Goal: Check status

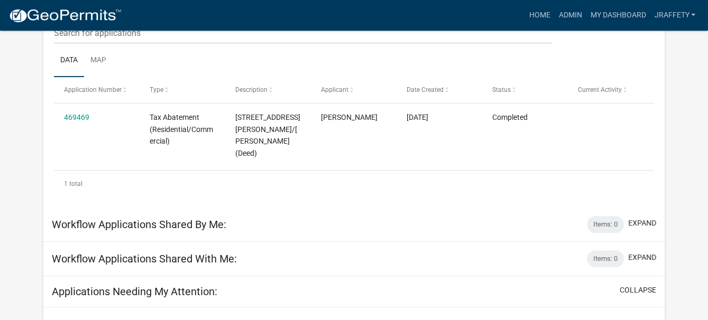
scroll to position [140, 0]
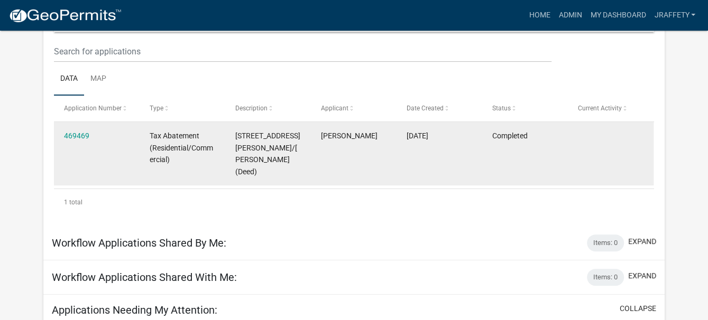
click at [354, 157] on datatable-body-cell "[PERSON_NAME]" at bounding box center [354, 153] width 86 height 63
click at [75, 139] on link "469469" at bounding box center [76, 136] width 25 height 8
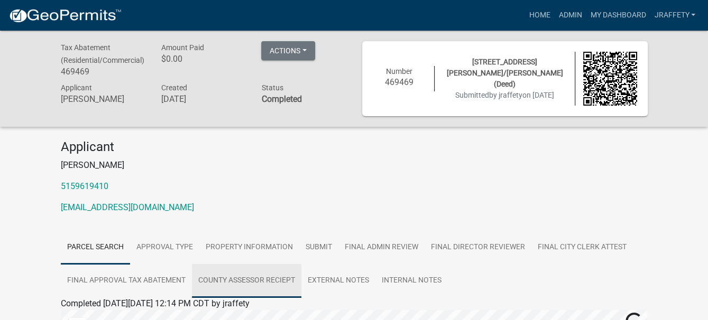
click at [276, 278] on link "County Assessor Reciept" at bounding box center [246, 281] width 109 height 34
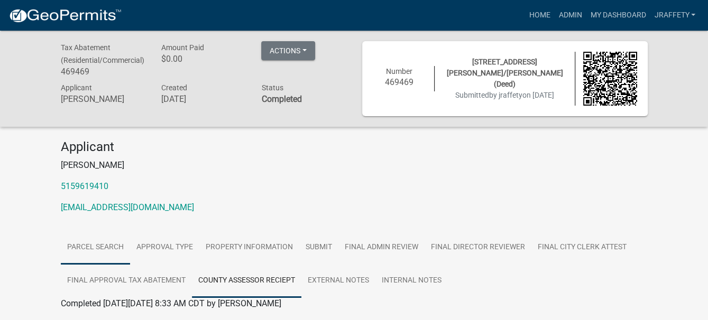
click at [76, 250] on link "Parcel search" at bounding box center [95, 248] width 69 height 34
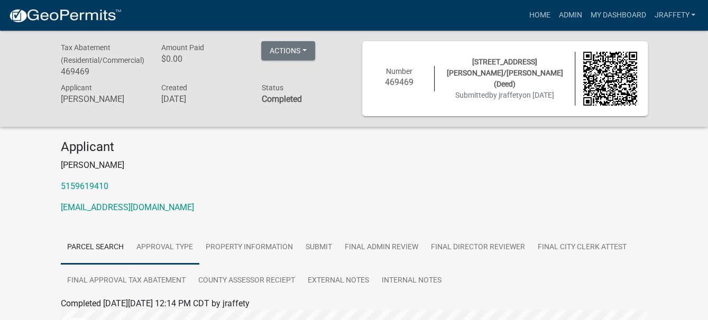
click at [169, 244] on link "Approval Type" at bounding box center [164, 248] width 69 height 34
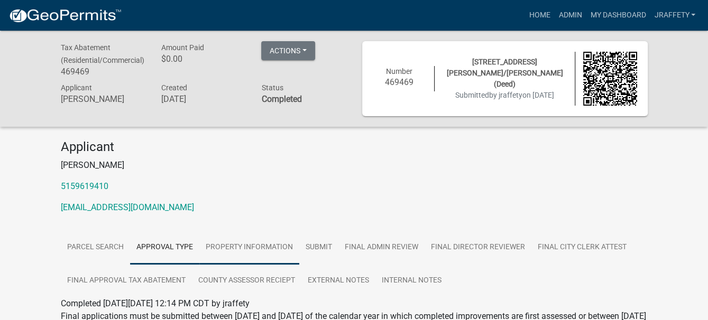
click at [227, 257] on link "Property Information" at bounding box center [249, 248] width 100 height 34
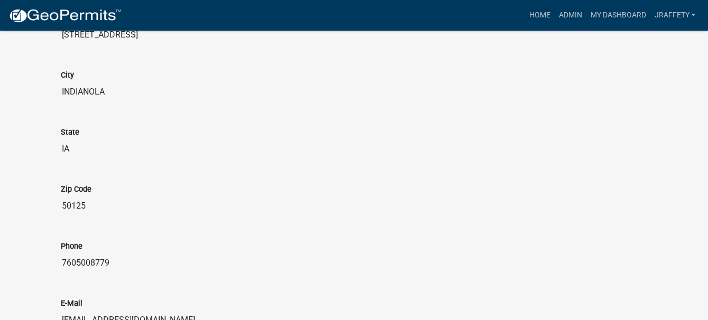
scroll to position [933, 0]
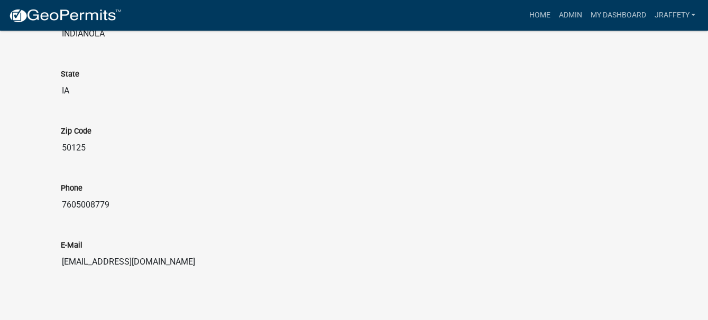
drag, startPoint x: 63, startPoint y: 255, endPoint x: 164, endPoint y: 252, distance: 101.6
click at [164, 252] on input "[EMAIL_ADDRESS][DOMAIN_NAME]" at bounding box center [354, 262] width 587 height 21
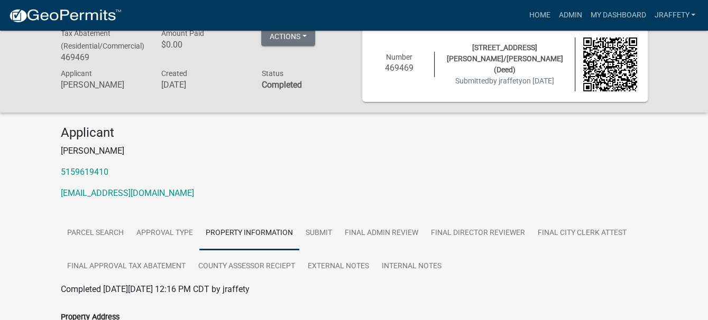
scroll to position [0, 0]
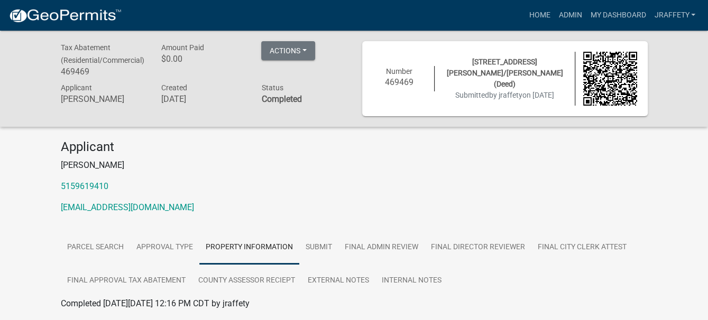
drag, startPoint x: 134, startPoint y: 208, endPoint x: 114, endPoint y: 228, distance: 28.4
click at [305, 54] on button "Actions" at bounding box center [288, 50] width 54 height 19
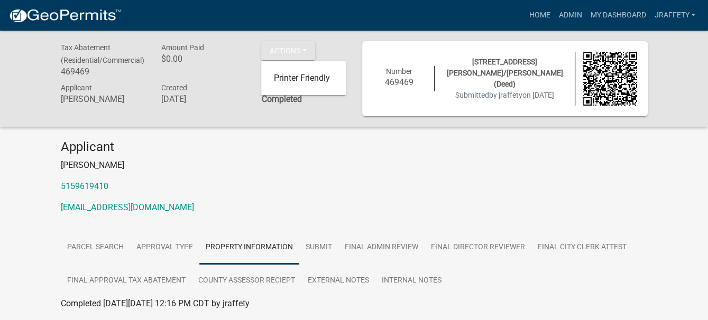
click at [292, 200] on div "Applicant [PERSON_NAME] 5159619410 [EMAIL_ADDRESS][DOMAIN_NAME]" at bounding box center [354, 181] width 603 height 83
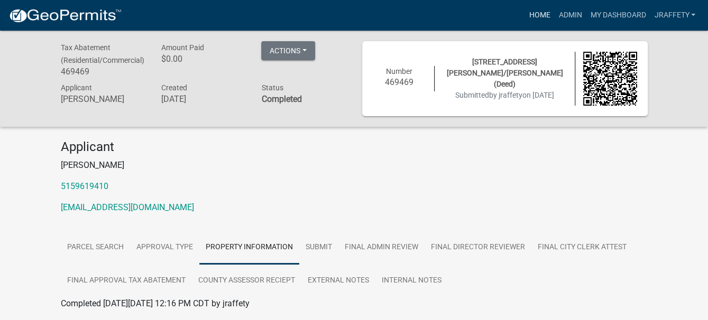
click at [539, 12] on link "Home" at bounding box center [540, 15] width 30 height 20
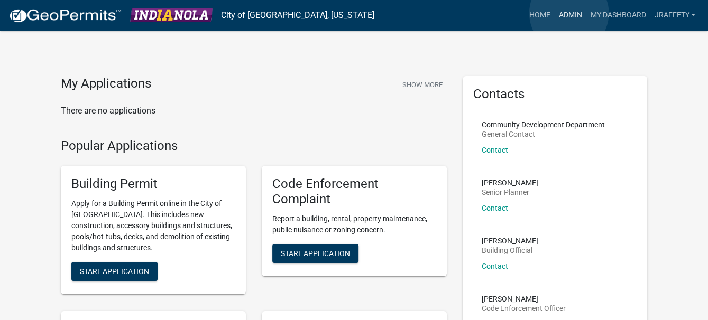
click at [569, 13] on link "Admin" at bounding box center [570, 15] width 32 height 20
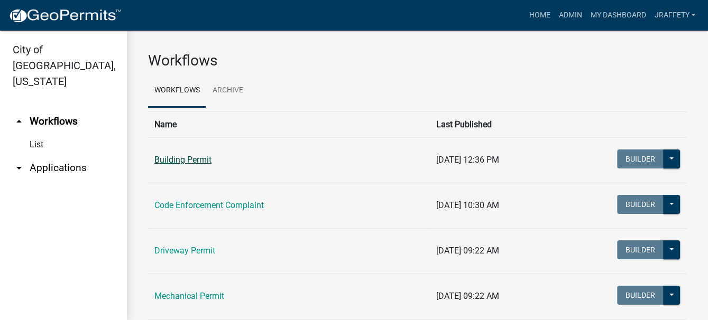
click at [167, 163] on link "Building Permit" at bounding box center [182, 160] width 57 height 10
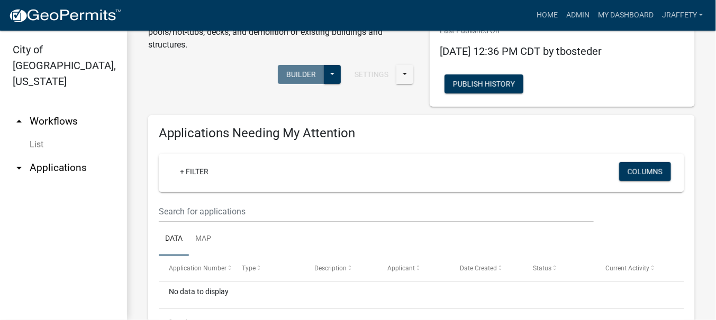
scroll to position [106, 0]
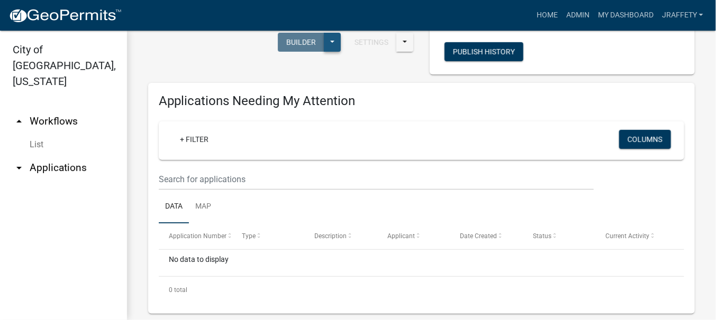
click at [332, 40] on button at bounding box center [332, 42] width 17 height 19
click at [283, 69] on div "Published Start Application" at bounding box center [297, 82] width 88 height 59
click at [239, 54] on div "Settings Start Application URL Start Application URL With Parcel ID Builder Pub…" at bounding box center [280, 44] width 281 height 32
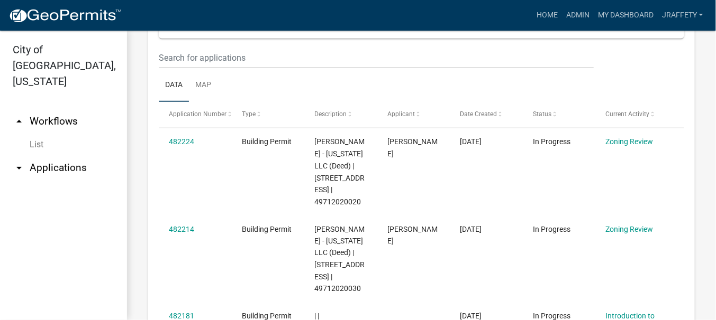
scroll to position [476, 0]
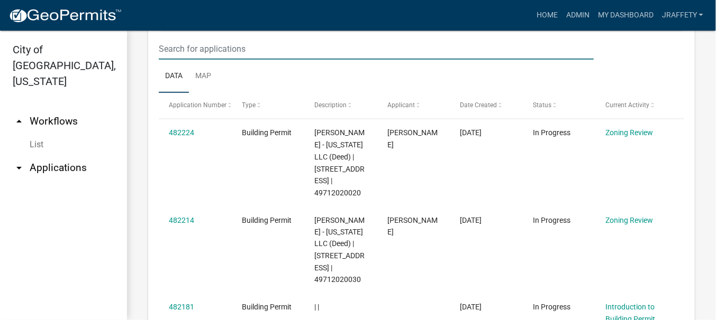
click at [244, 43] on input "text" at bounding box center [376, 49] width 435 height 22
type input "edge"
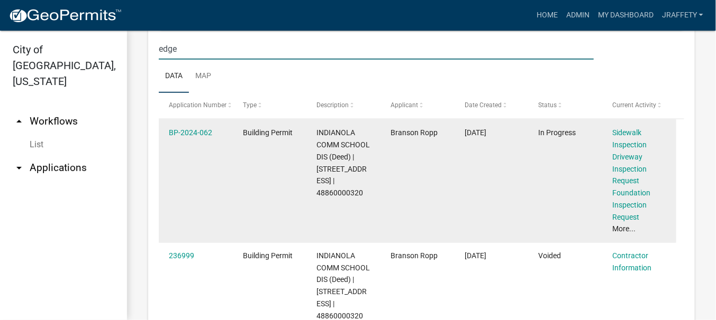
click at [620, 232] on link "More..." at bounding box center [623, 229] width 23 height 8
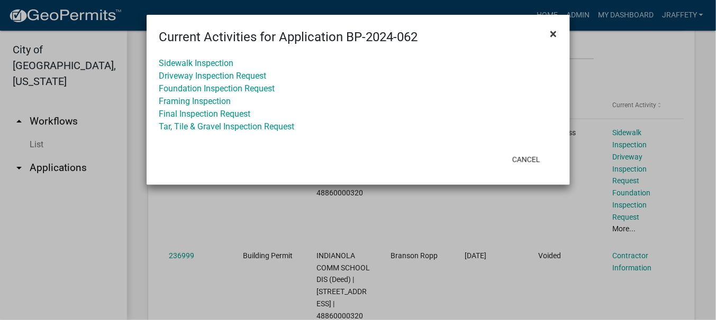
click at [552, 35] on span "×" at bounding box center [553, 33] width 7 height 15
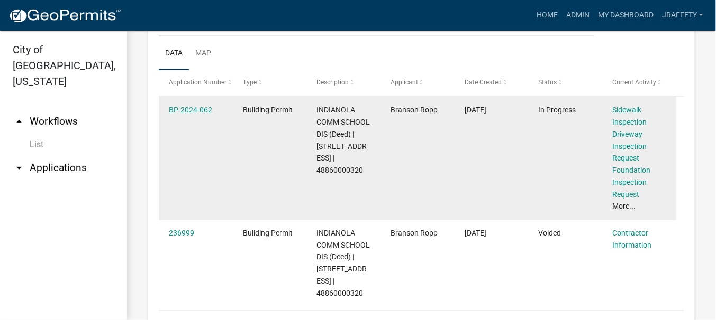
scroll to position [482, 0]
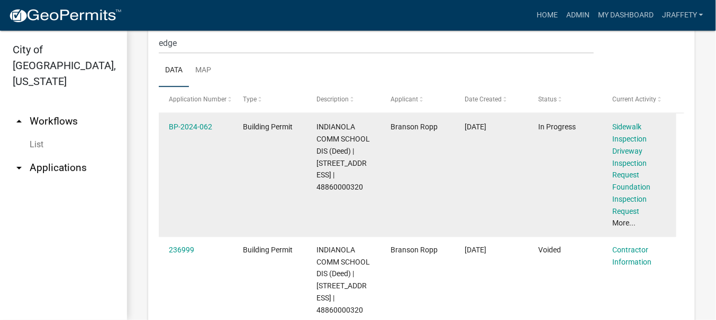
click at [252, 173] on datatable-body-cell "Building Permit" at bounding box center [270, 176] width 74 height 124
click at [191, 123] on link "BP-2024-062" at bounding box center [190, 127] width 43 height 8
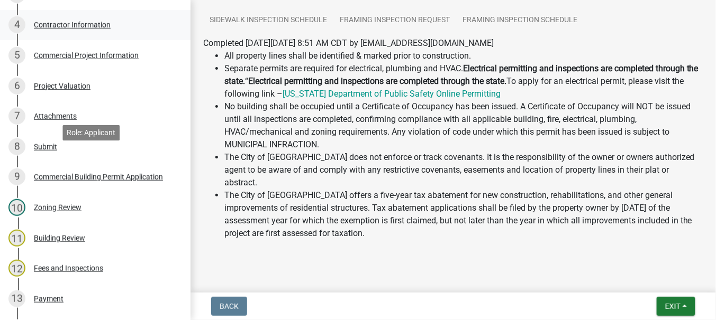
scroll to position [264, 0]
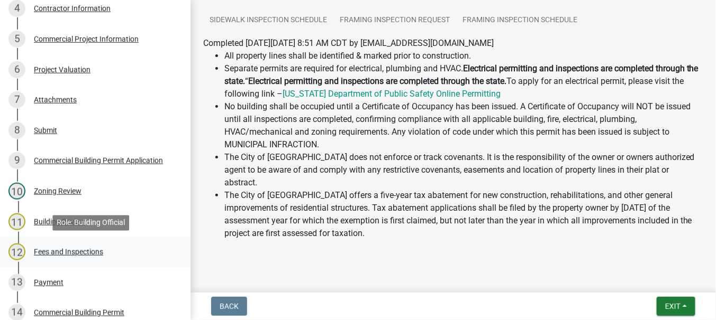
click at [71, 252] on div "Fees and Inspections" at bounding box center [68, 252] width 69 height 7
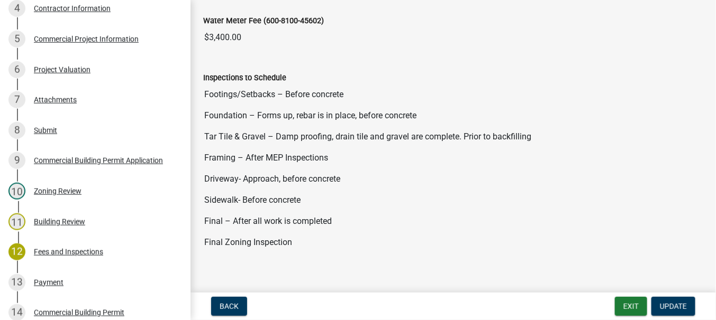
scroll to position [1248, 0]
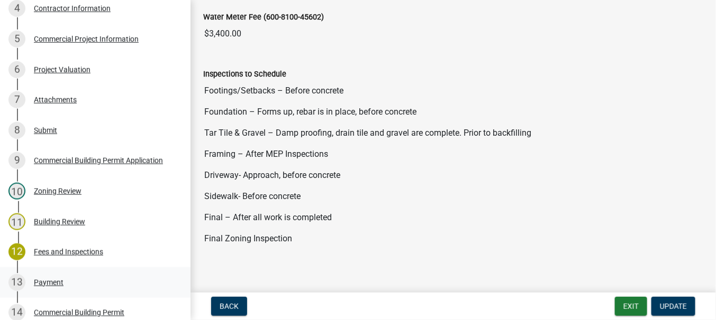
click at [38, 279] on div "Payment" at bounding box center [49, 282] width 30 height 7
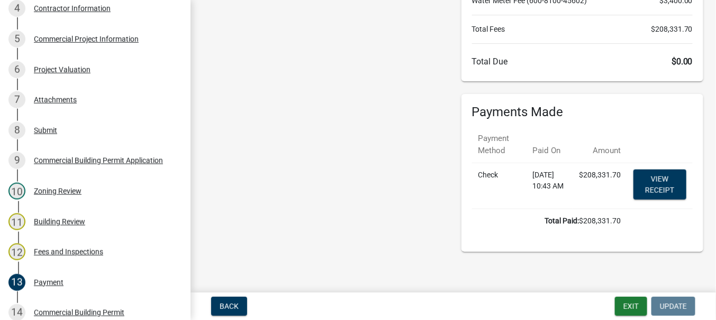
scroll to position [225, 0]
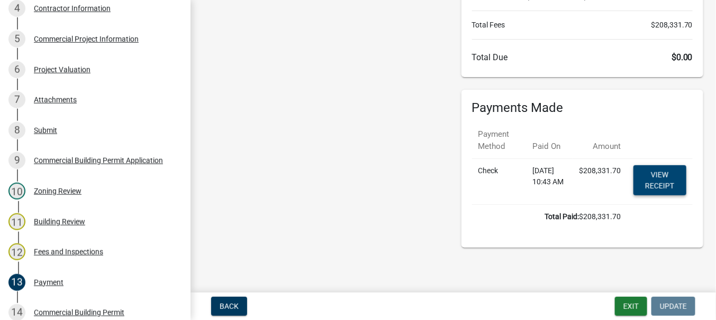
click at [640, 176] on link "View receipt" at bounding box center [659, 181] width 53 height 30
